Goal: Navigation & Orientation: Go to known website

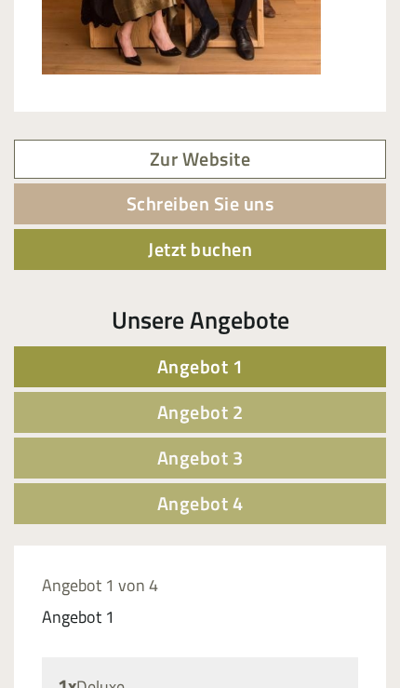
scroll to position [927, 0]
click at [315, 362] on link "Angebot 1" at bounding box center [200, 366] width 372 height 41
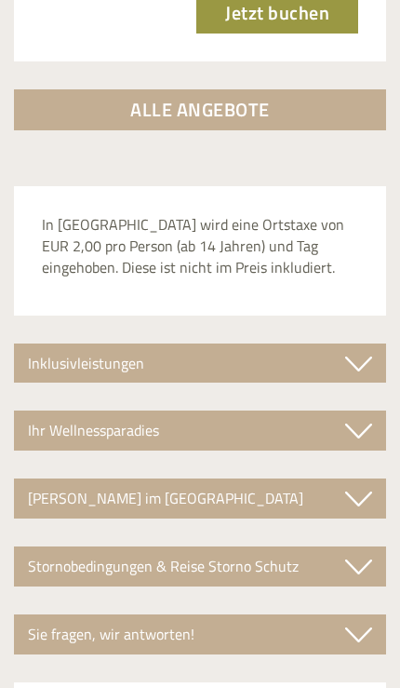
scroll to position [2968, 0]
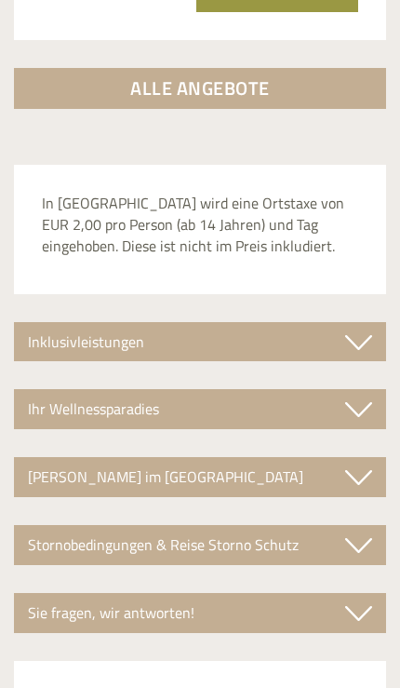
click at [337, 322] on div "Inklusivleistungen" at bounding box center [200, 342] width 372 height 40
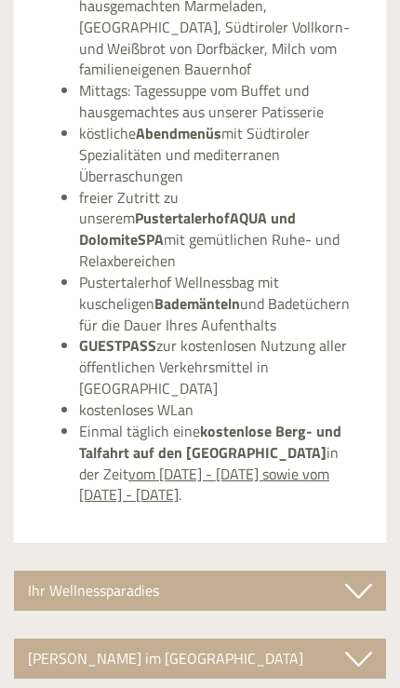
scroll to position [3467, 0]
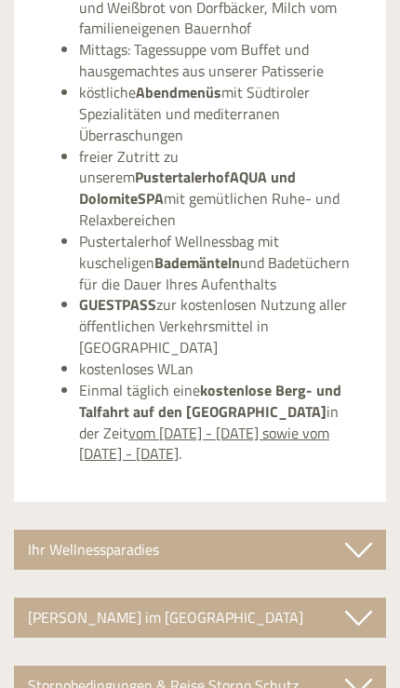
click at [317, 530] on div "Ihr Wellnessparadies" at bounding box center [200, 550] width 372 height 40
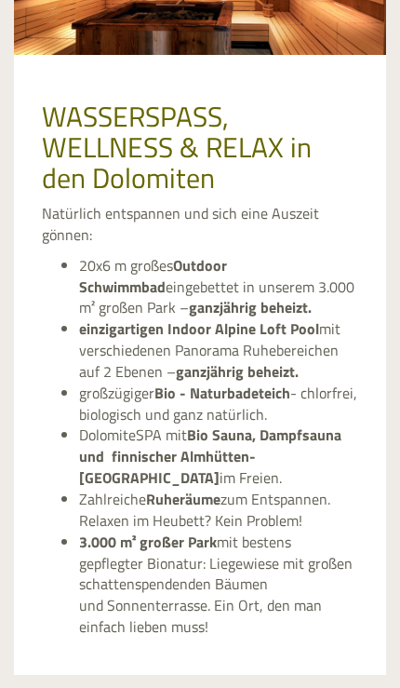
scroll to position [4168, 0]
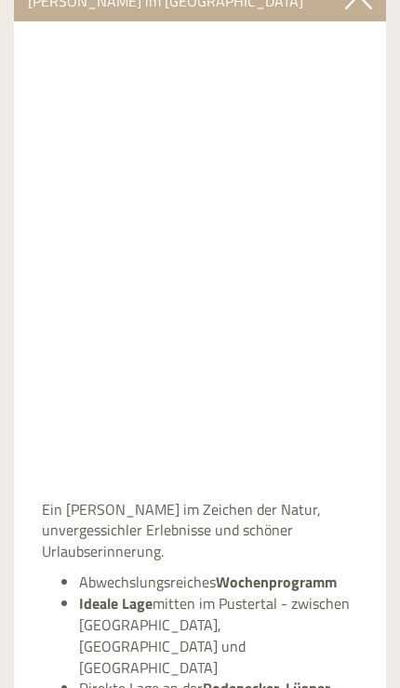
scroll to position [4910, 0]
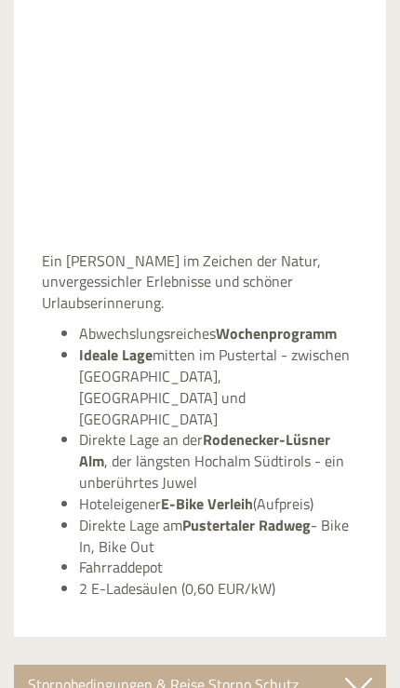
click at [298, 665] on div "Stornobedingungen & Reise Storno Schutz" at bounding box center [200, 685] width 372 height 40
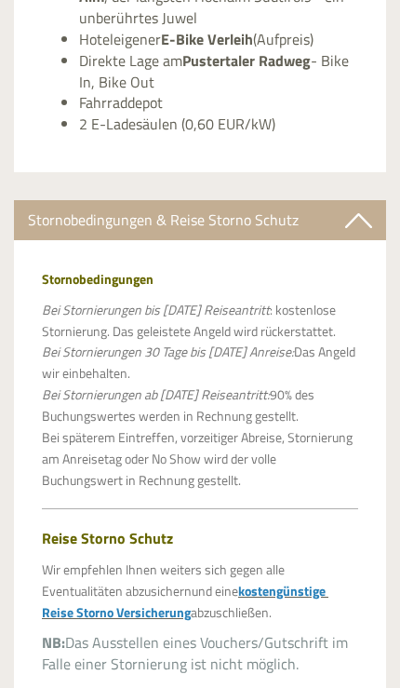
scroll to position [5618, 0]
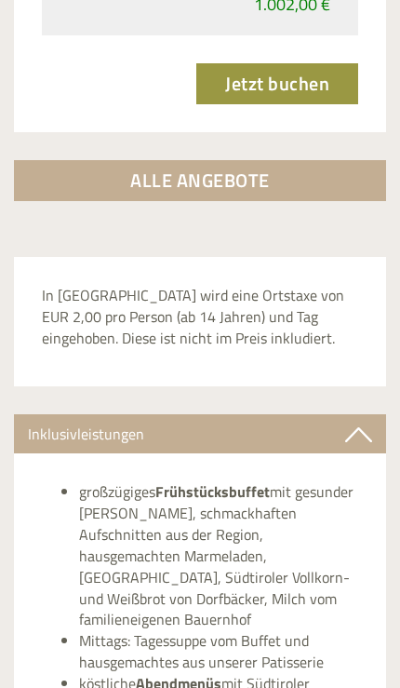
scroll to position [2912, 0]
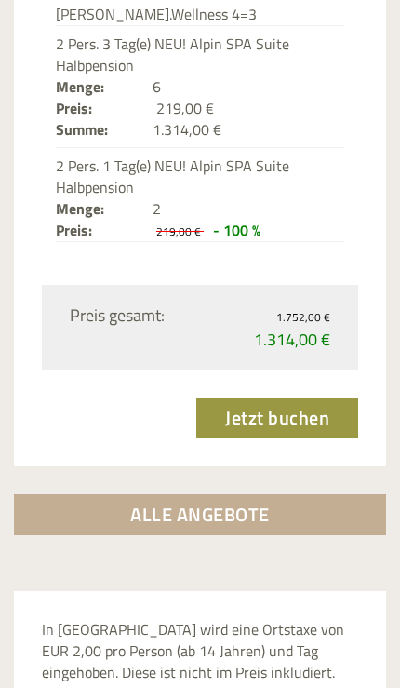
scroll to position [6434, 0]
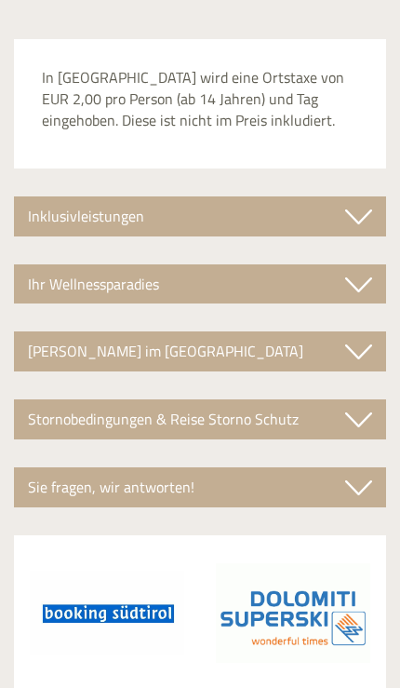
click at [195, 331] on div "[PERSON_NAME] im [GEOGRAPHIC_DATA]" at bounding box center [200, 351] width 372 height 40
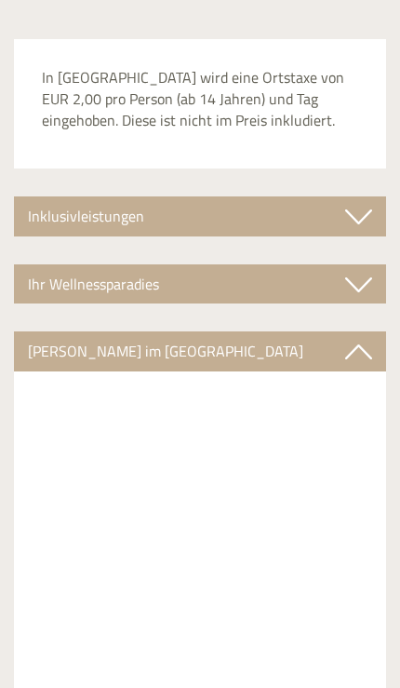
click at [286, 264] on div "Ihr Wellnessparadies" at bounding box center [200, 284] width 372 height 40
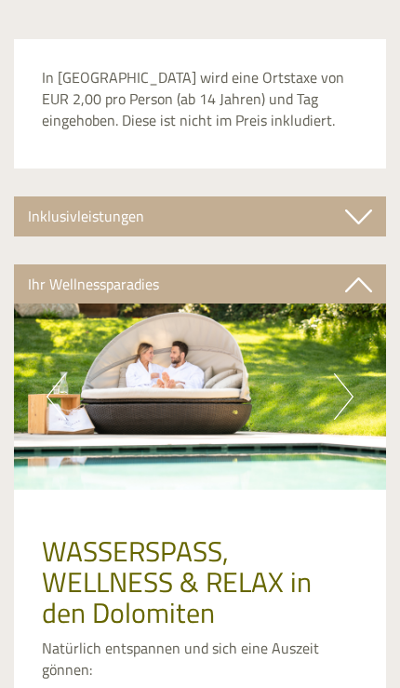
click at [328, 196] on div "Inklusivleistungen" at bounding box center [200, 216] width 372 height 40
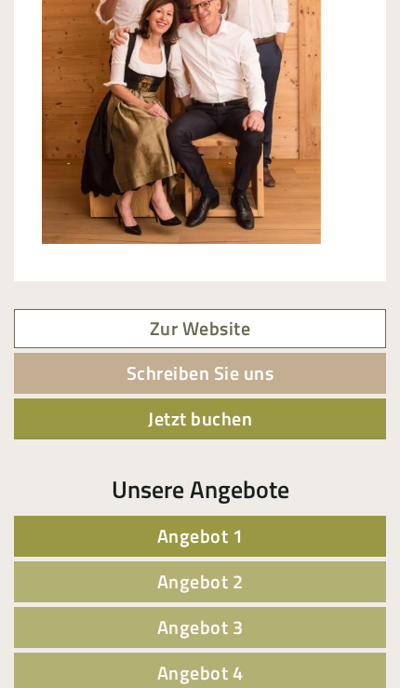
scroll to position [759, 0]
click at [208, 326] on link "Zur Website" at bounding box center [200, 329] width 372 height 40
